Goal: Transaction & Acquisition: Purchase product/service

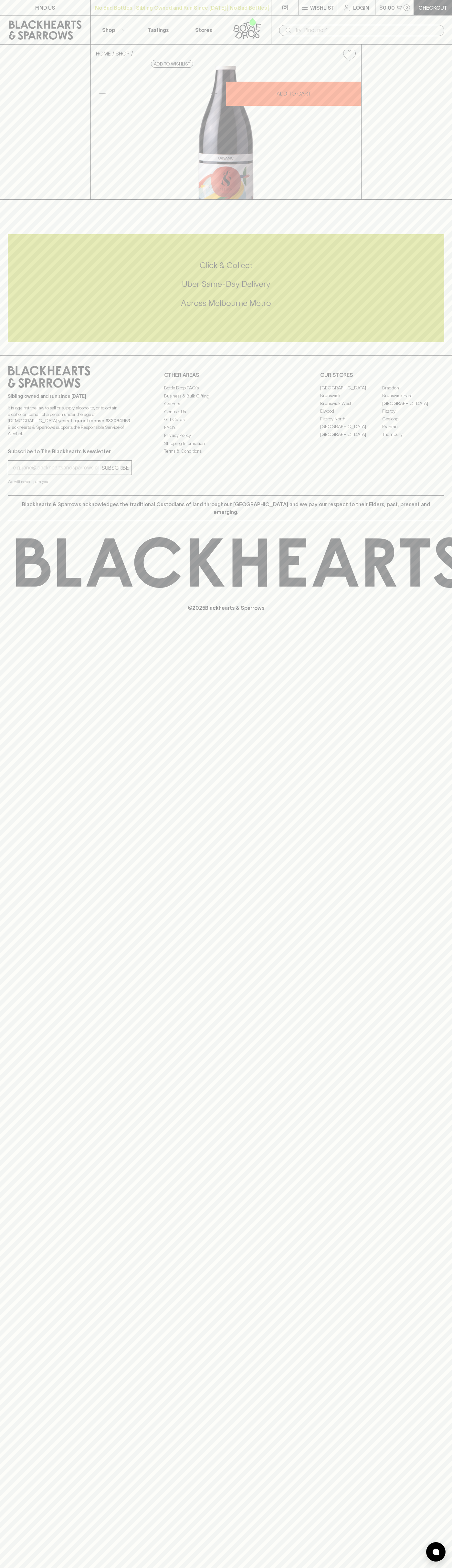
click at [306, 10] on icon "button" at bounding box center [305, 7] width 8 height 8
click at [286, 1567] on html "FIND US | No Bad Bottles | Sibling Owned and Run Since 2006 | No Bad Bottles | …" at bounding box center [226, 784] width 452 height 1568
click at [1, 1546] on div at bounding box center [226, 784] width 452 height 1568
